Goal: Information Seeking & Learning: Learn about a topic

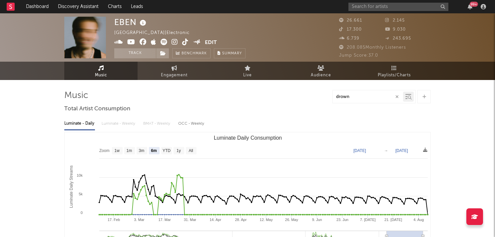
select select "6m"
type input "drown"
click at [383, 9] on input "text" at bounding box center [399, 7] width 100 height 8
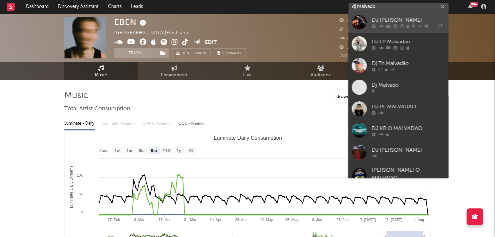
type input "dj malvado"
click at [386, 18] on div "DJ [PERSON_NAME]" at bounding box center [408, 20] width 73 height 8
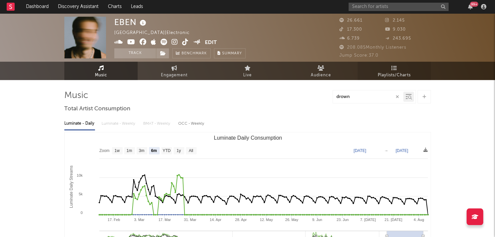
click at [378, 76] on span "Playlists/Charts" at bounding box center [394, 75] width 33 height 8
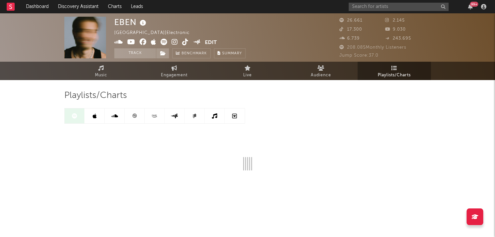
click at [133, 116] on icon at bounding box center [135, 116] width 4 height 4
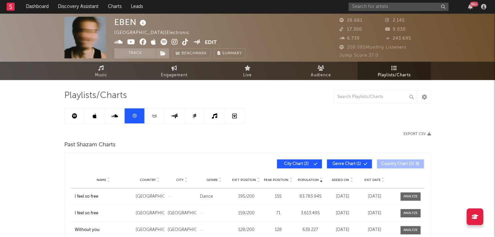
click at [385, 16] on div "EBEN Finland | Electronic Edit Track Benchmark Summary 26.661 2.145 17.300 9.03…" at bounding box center [247, 37] width 495 height 48
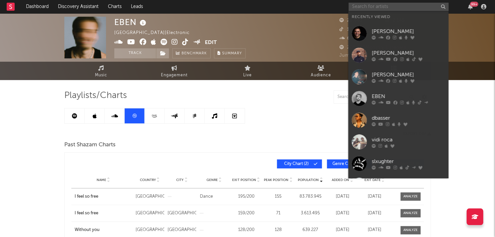
click at [385, 9] on input "text" at bounding box center [399, 7] width 100 height 8
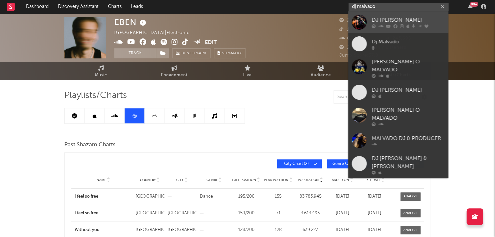
type input "dj malvado"
click at [391, 24] on div at bounding box center [408, 26] width 73 height 4
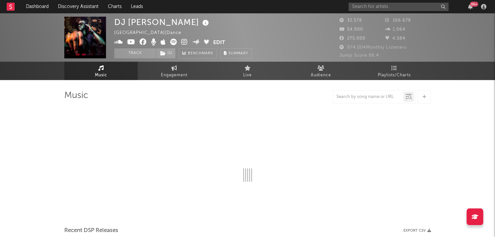
select select "6m"
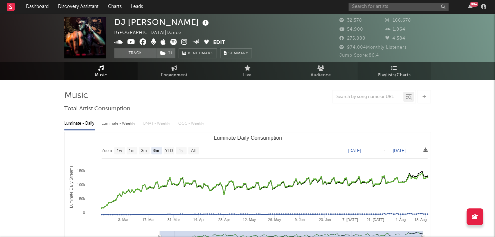
click at [389, 70] on link "Playlists/Charts" at bounding box center [394, 71] width 73 height 18
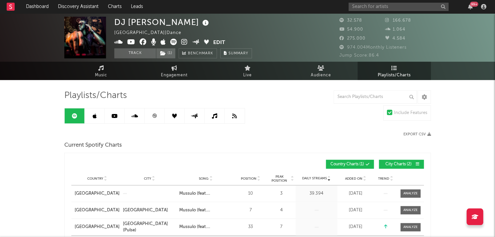
drag, startPoint x: 156, startPoint y: 111, endPoint x: 152, endPoint y: 107, distance: 6.1
click at [156, 111] on link at bounding box center [155, 115] width 20 height 15
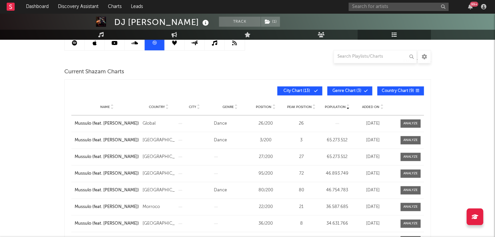
scroll to position [86, 0]
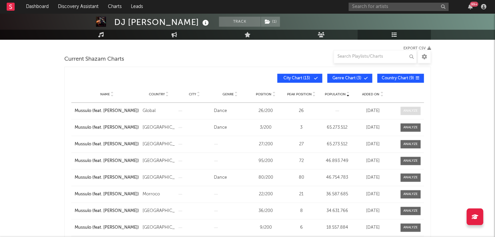
click at [417, 109] on div at bounding box center [411, 110] width 14 height 5
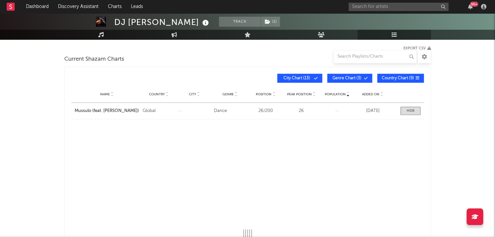
select select "All"
select select "3m"
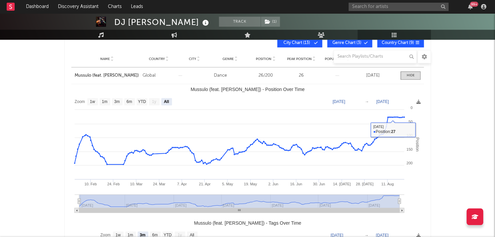
scroll to position [121, 0]
type input "[DATE]"
select select "6m"
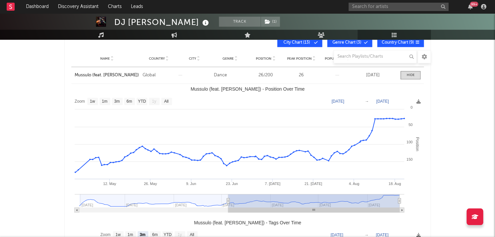
type input "[DATE]"
select select "3m"
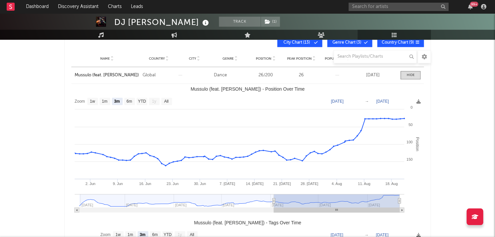
type input "[DATE]"
select select "1m"
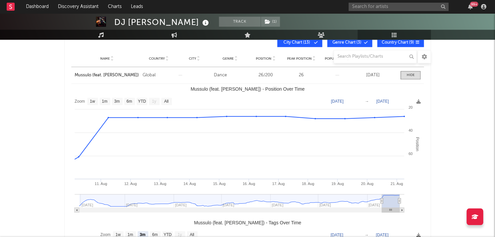
type input "[DATE]"
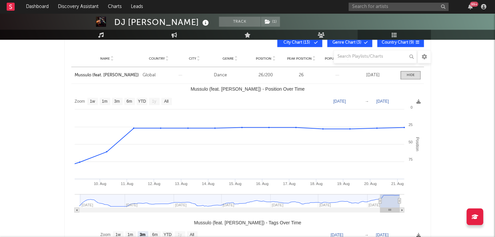
drag, startPoint x: 78, startPoint y: 199, endPoint x: 371, endPoint y: 189, distance: 292.9
click at [380, 190] on icon "Created with Highcharts 10.3.3 Position Mussulo (feat. [PERSON_NAME]) - Positio…" at bounding box center [247, 150] width 353 height 133
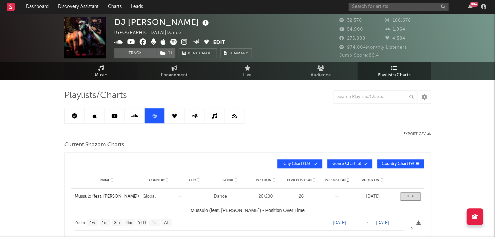
scroll to position [0, 0]
click at [109, 75] on link "Music" at bounding box center [100, 71] width 73 height 18
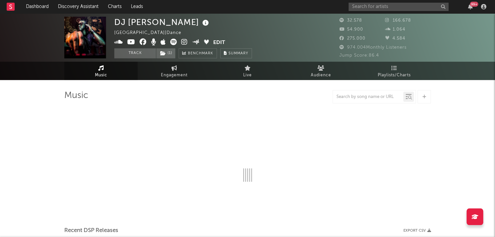
select select "6m"
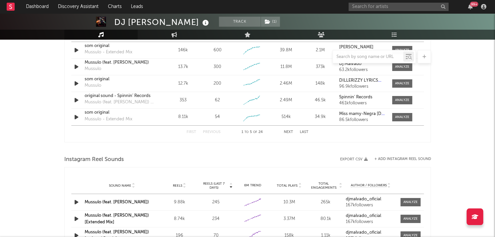
scroll to position [408, 0]
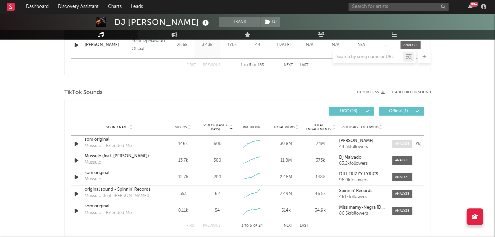
click at [399, 142] on div at bounding box center [402, 143] width 14 height 5
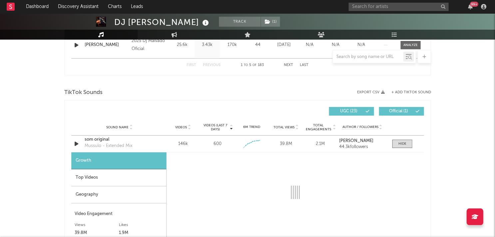
click at [83, 170] on div "Top Videos" at bounding box center [118, 177] width 95 height 17
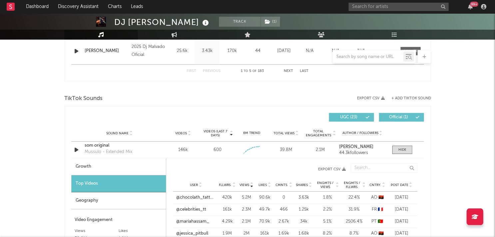
scroll to position [434, 0]
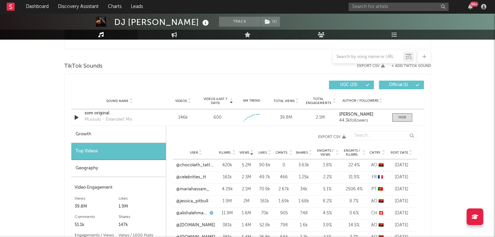
click at [399, 151] on span "Post Date" at bounding box center [400, 153] width 18 height 4
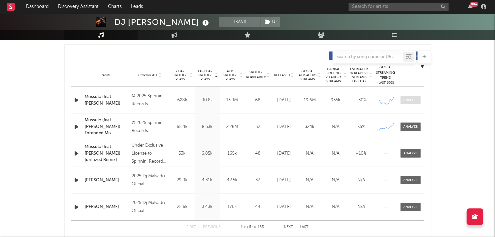
click at [410, 98] on div at bounding box center [411, 99] width 14 height 5
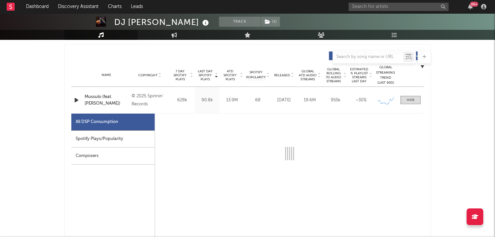
scroll to position [248, 0]
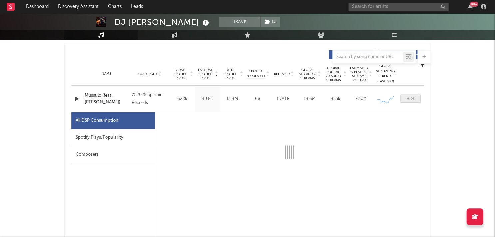
select select "6m"
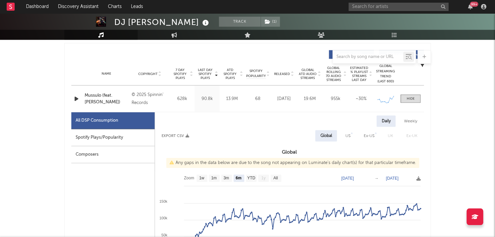
click at [398, 96] on div at bounding box center [410, 98] width 27 height 8
click at [416, 97] on span at bounding box center [411, 98] width 20 height 8
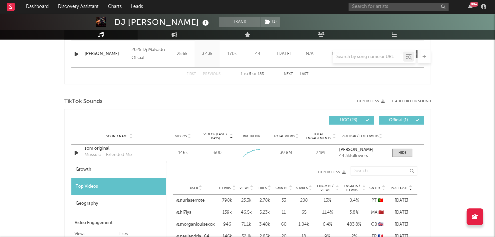
scroll to position [459, 0]
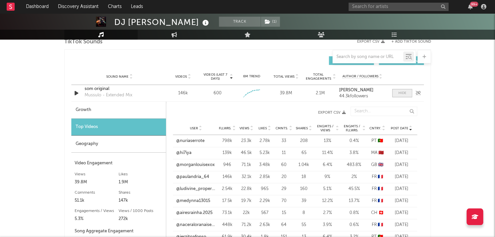
click at [398, 93] on span at bounding box center [402, 93] width 20 height 8
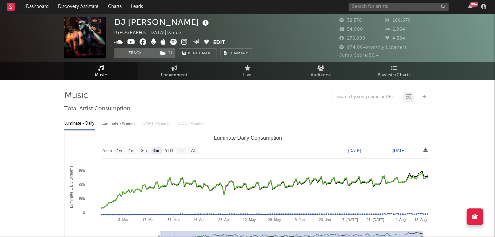
scroll to position [0, 0]
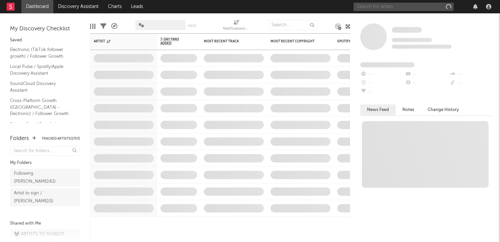
click at [387, 9] on input "text" at bounding box center [403, 7] width 100 height 8
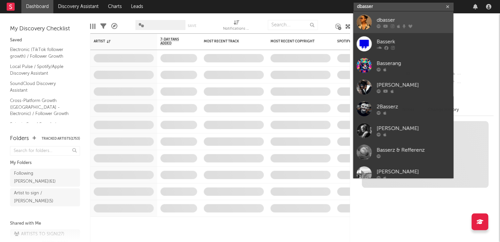
type input "dbasser"
click at [386, 19] on div "dbasser" at bounding box center [412, 20] width 73 height 8
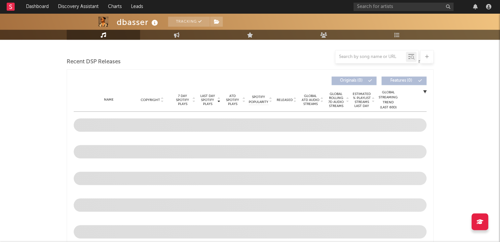
select select "1w"
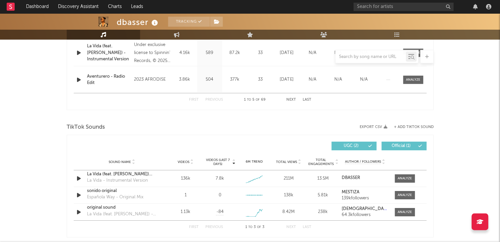
scroll to position [428, 0]
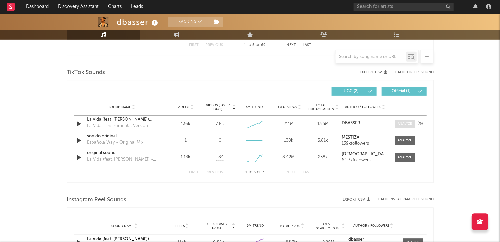
click at [407, 122] on div at bounding box center [405, 123] width 14 height 5
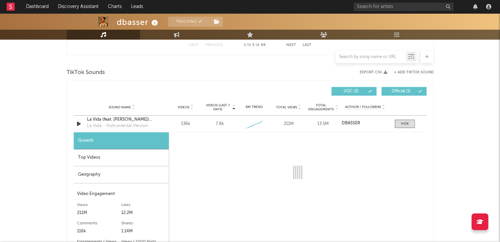
click at [101, 156] on div "Top Videos" at bounding box center [121, 157] width 95 height 17
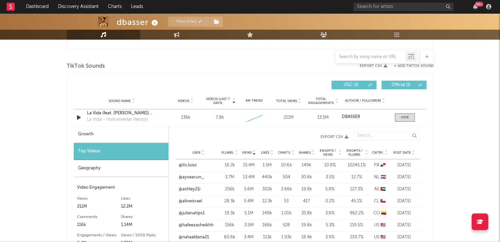
scroll to position [438, 0]
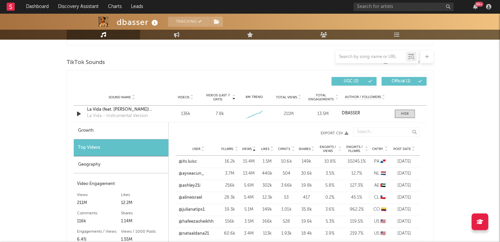
click at [123, 161] on div "Geography" at bounding box center [121, 164] width 95 height 17
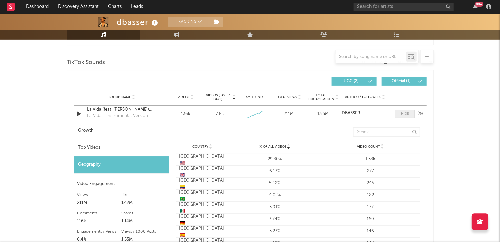
click at [410, 115] on span at bounding box center [405, 114] width 20 height 8
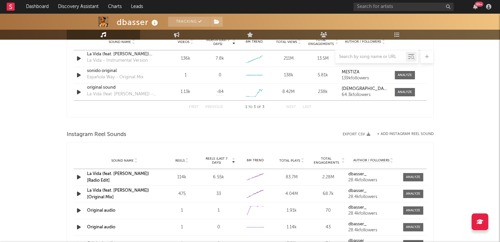
scroll to position [454, 0]
